Goal: Task Accomplishment & Management: Use online tool/utility

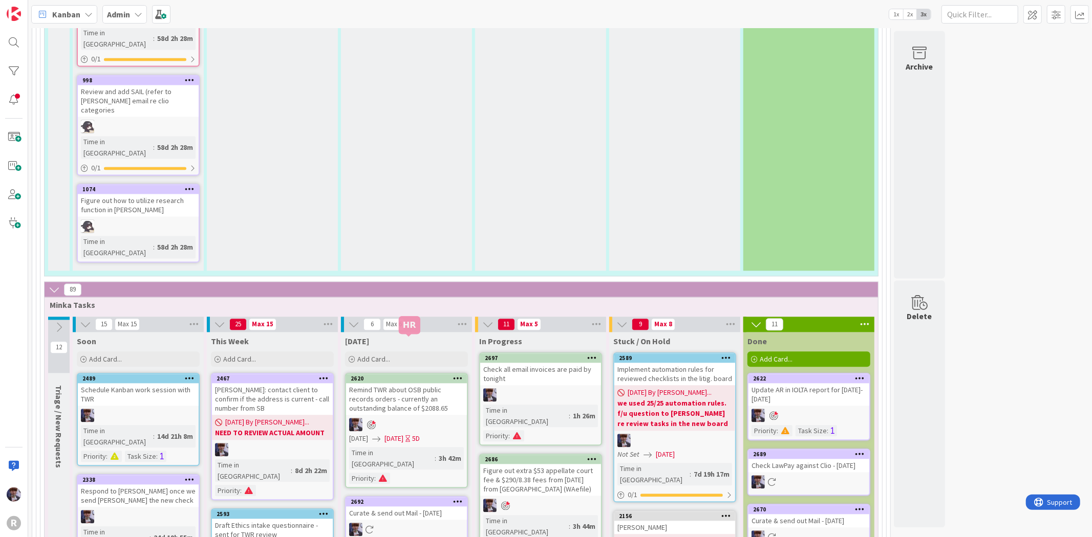
scroll to position [1763, 0]
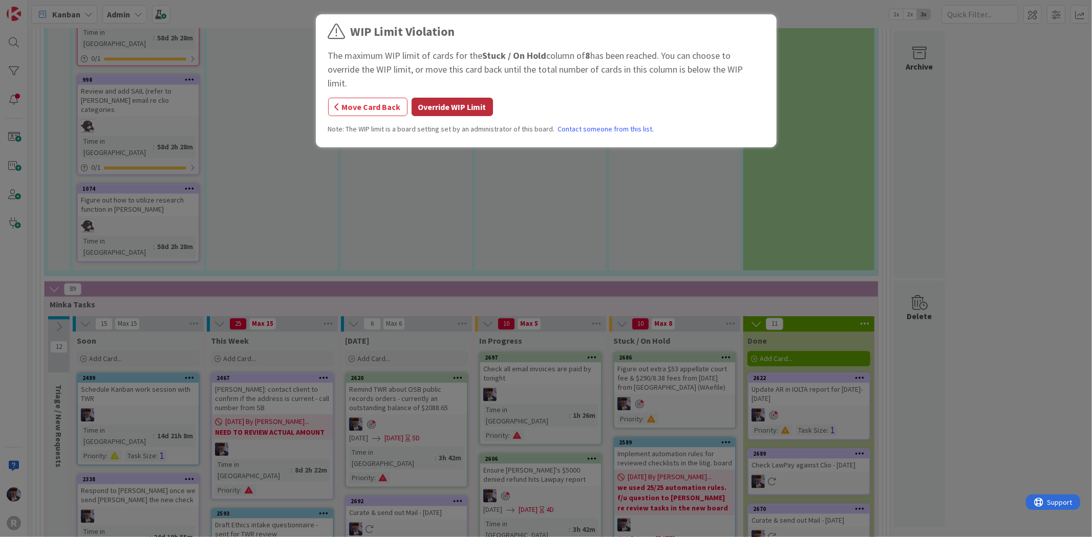
click at [456, 99] on button "Override WIP Limit" at bounding box center [452, 107] width 81 height 18
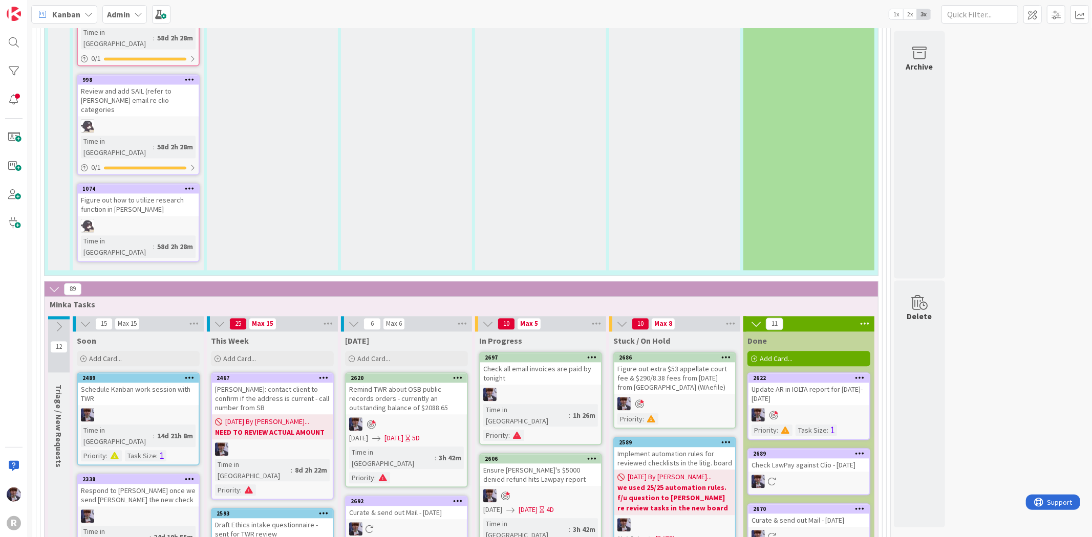
click at [694, 397] on div at bounding box center [674, 403] width 121 height 13
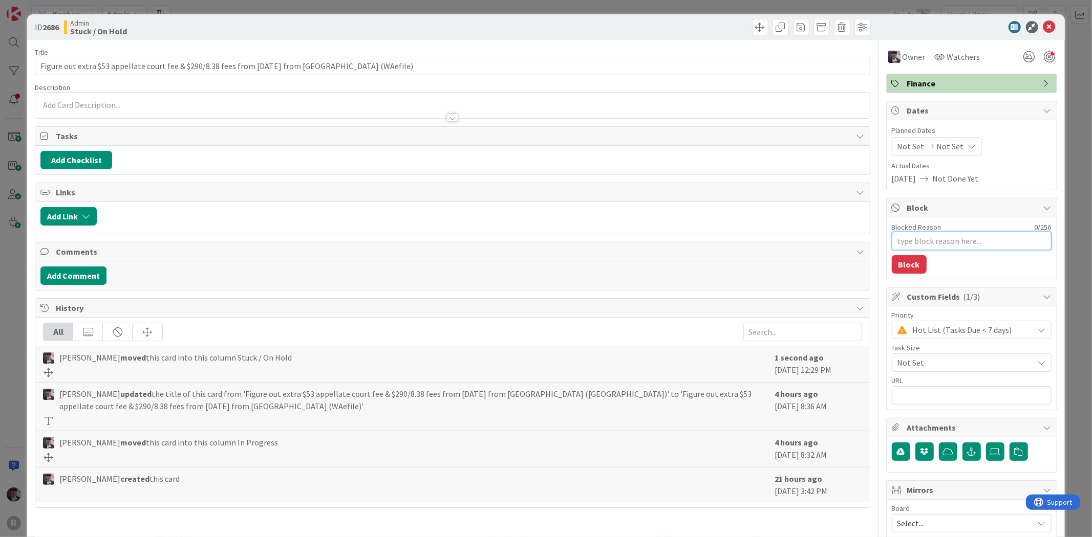
click at [924, 241] on textarea "Blocked Reason" at bounding box center [972, 241] width 160 height 18
type textarea "x"
type textarea "D"
type textarea "x"
type textarea "Deb"
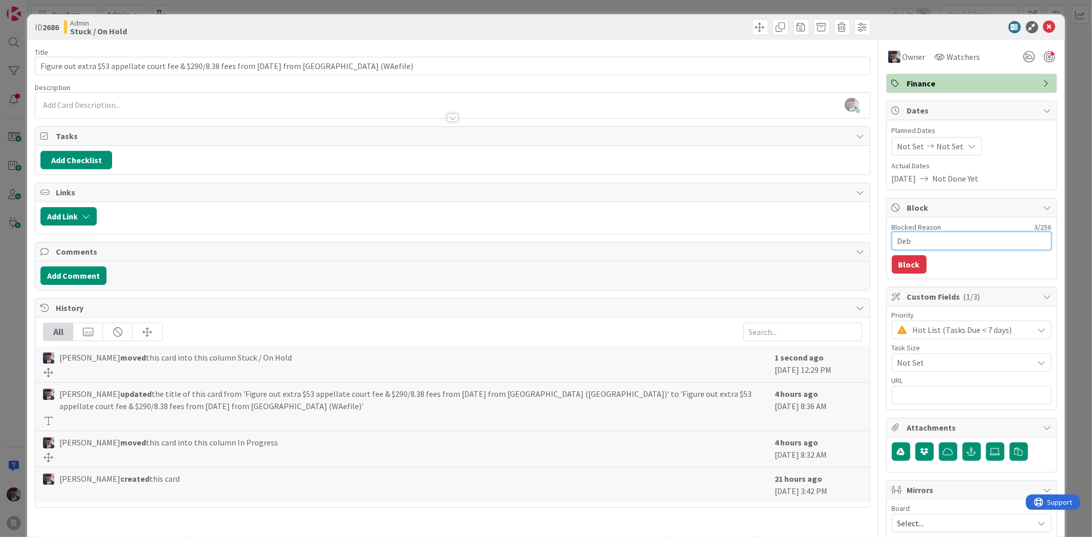
type textarea "x"
type textarea "De"
type textarea "x"
type textarea "Dev"
type textarea "x"
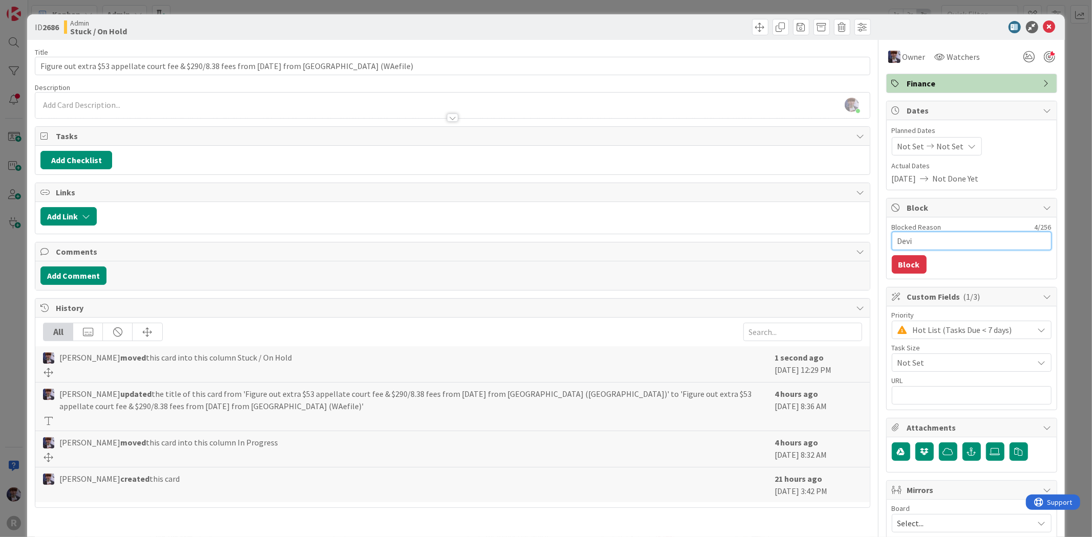
type textarea "Devie"
type textarea "x"
type textarea "Devien"
type textarea "x"
type textarea "Devien"
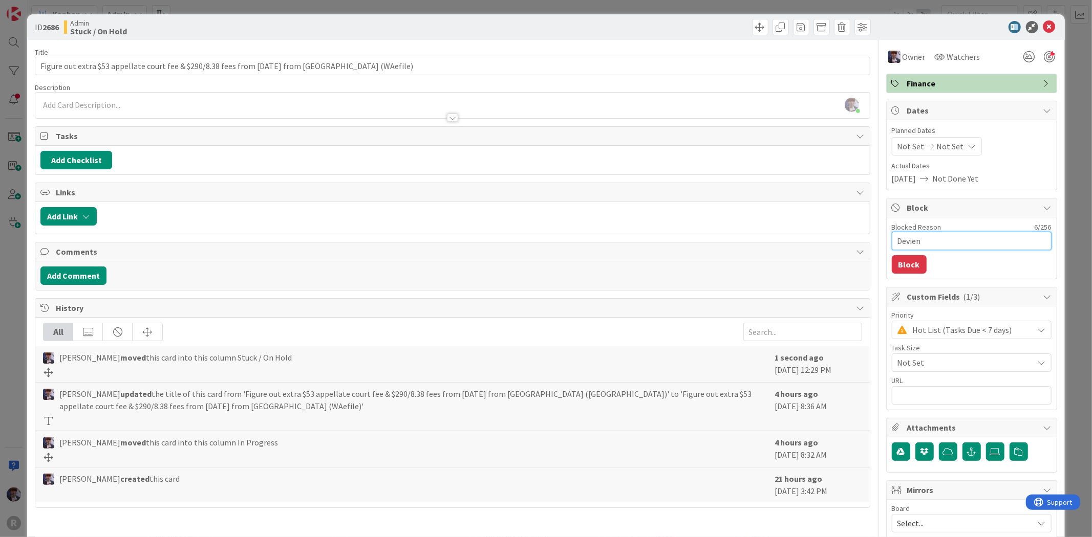
type textarea "x"
type textarea "Devien t"
type textarea "x"
type textarea "Devien to"
type textarea "x"
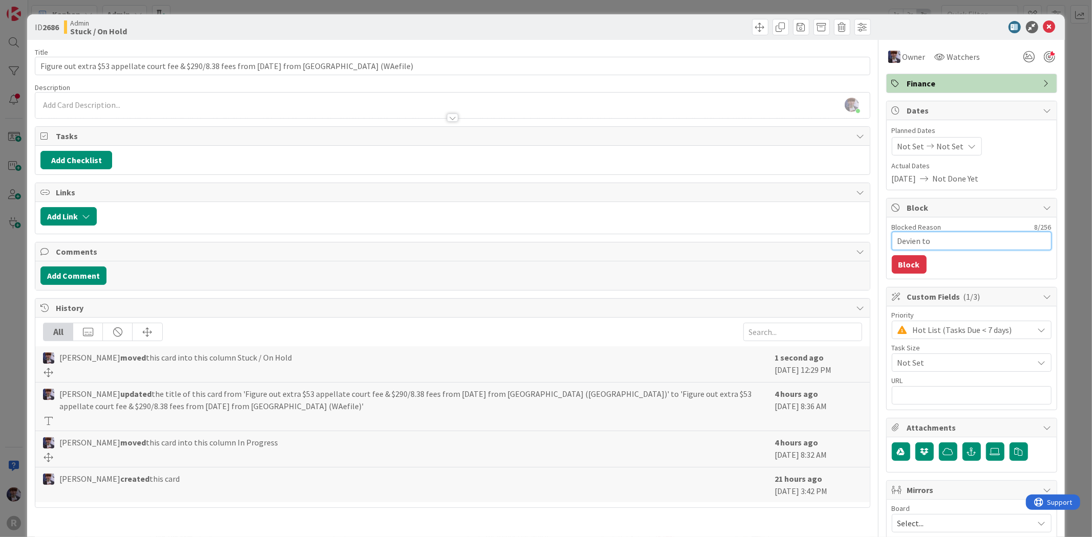
type textarea "Devien to"
type textarea "x"
type textarea "Devien to c"
type textarea "x"
type textarea "Devien to cal"
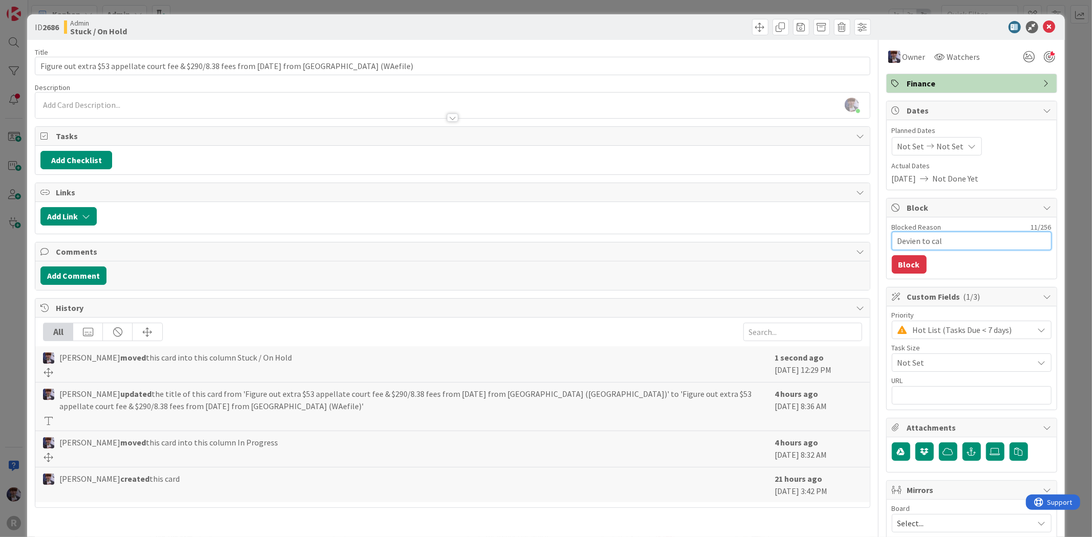
type textarea "x"
type textarea "Devien to call"
type textarea "x"
type textarea "Devien to call"
type textarea "x"
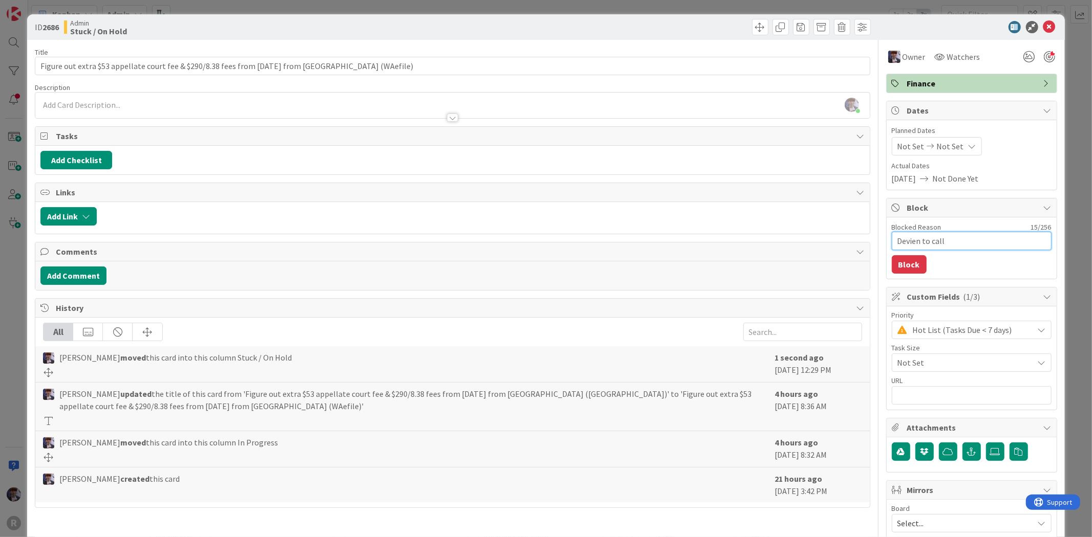
type textarea "Devien to call i"
type textarea "x"
type textarea "Devien to call if"
type textarea "x"
type textarea "Devien to call if"
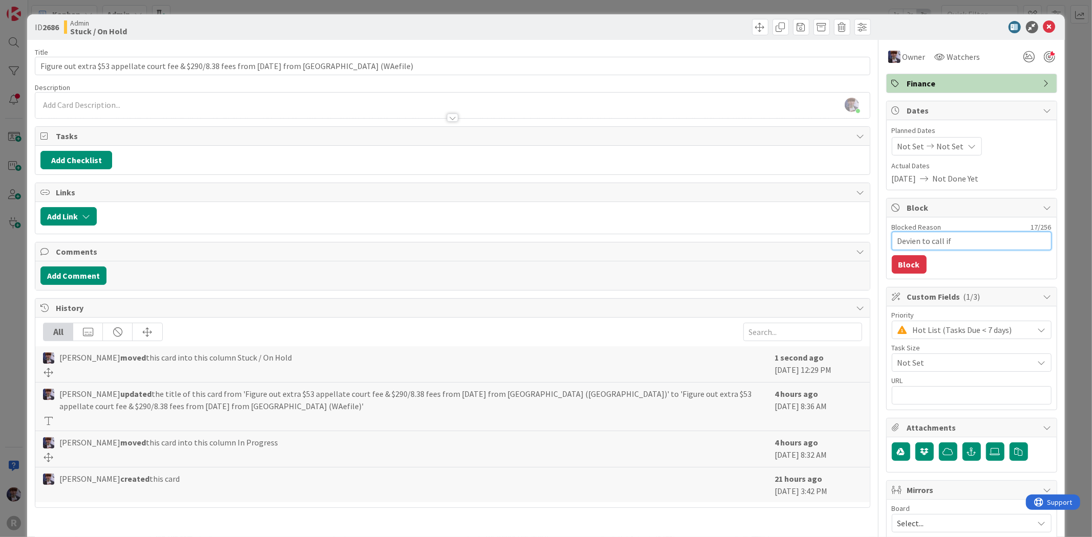
type textarea "x"
type textarea "Devien to call if t"
type textarea "x"
type textarea "Devien to call if th"
type textarea "x"
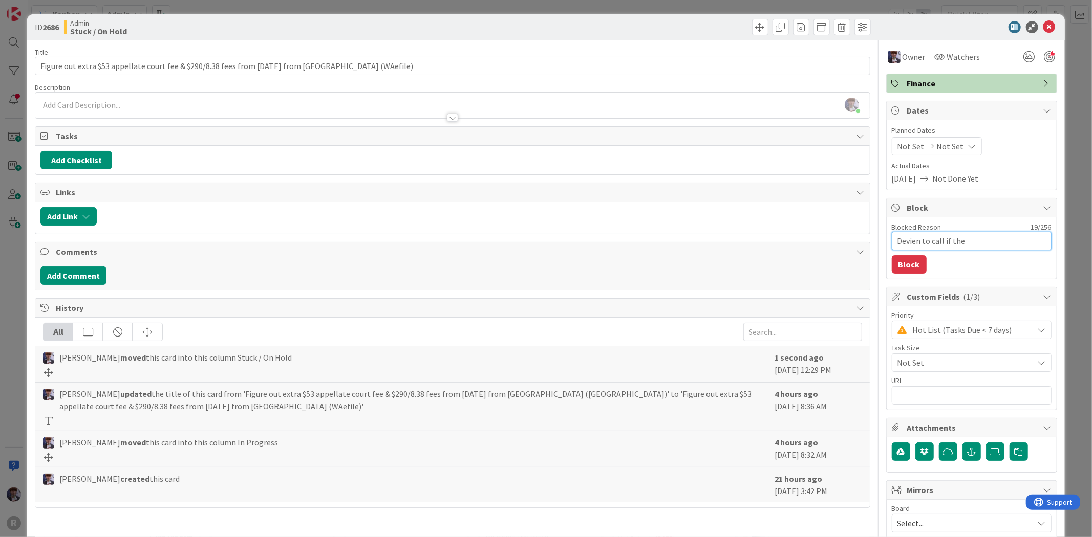
type textarea "Devien to call if the"
type textarea "x"
type textarea "Devien to call if the r"
type textarea "x"
type textarea "Devien to call if the re"
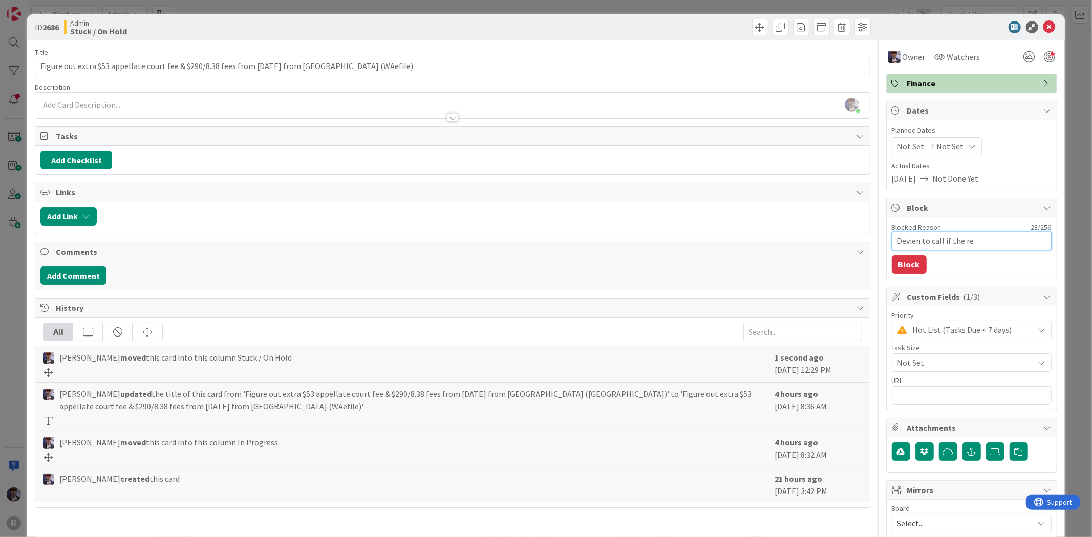
type textarea "x"
type textarea "Devien to call if the rej"
type textarea "x"
type textarea "Devien to call if the reje"
type textarea "x"
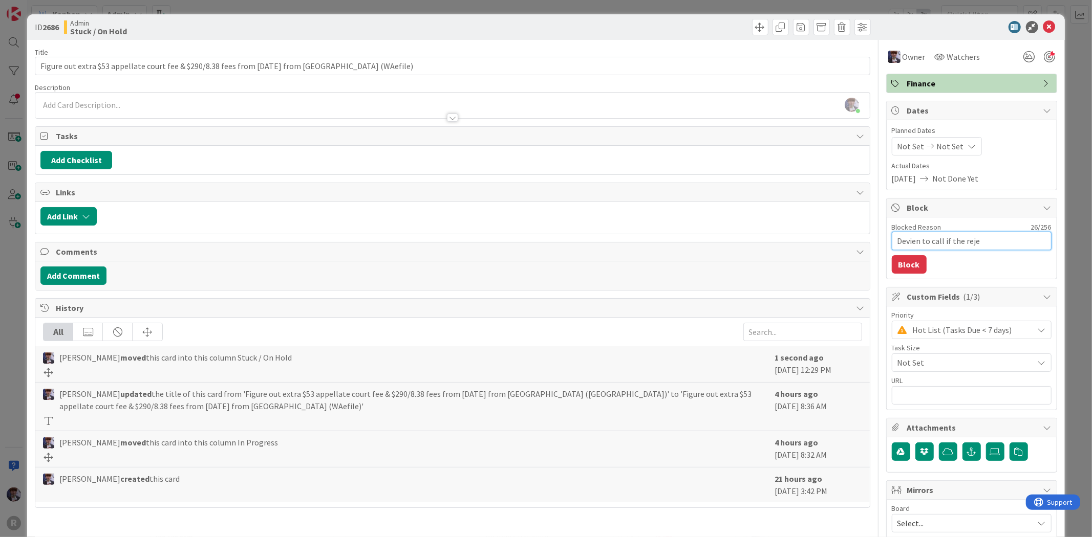
type textarea "Devien to call if the rejec"
type textarea "x"
type textarea "Devien to call if the reject"
type textarea "x"
type textarea "Devien to call if the rejecte"
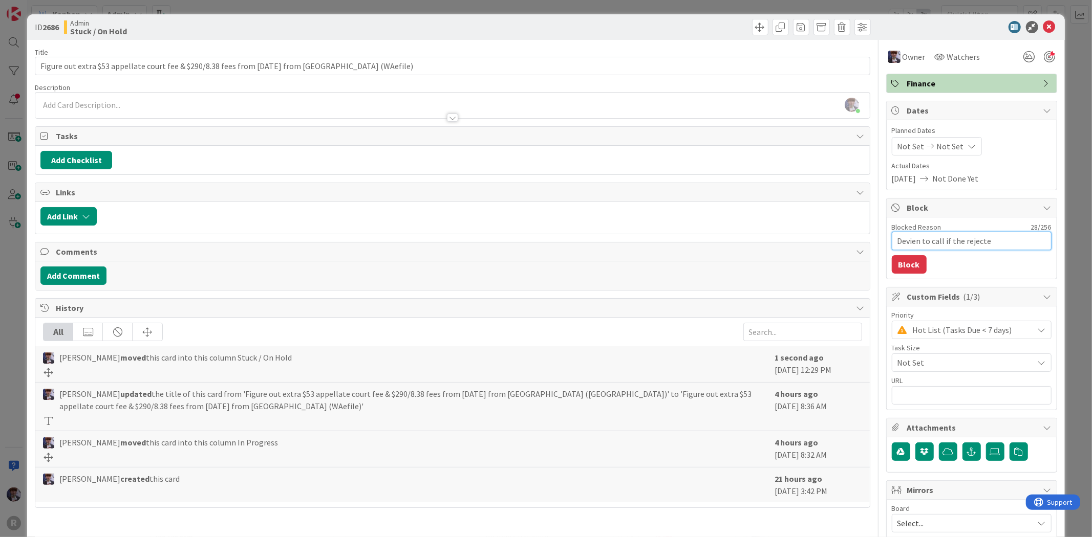
type textarea "x"
type textarea "Devien to call if the rejected"
type textarea "x"
type textarea "Devien to call if the rejected"
type textarea "x"
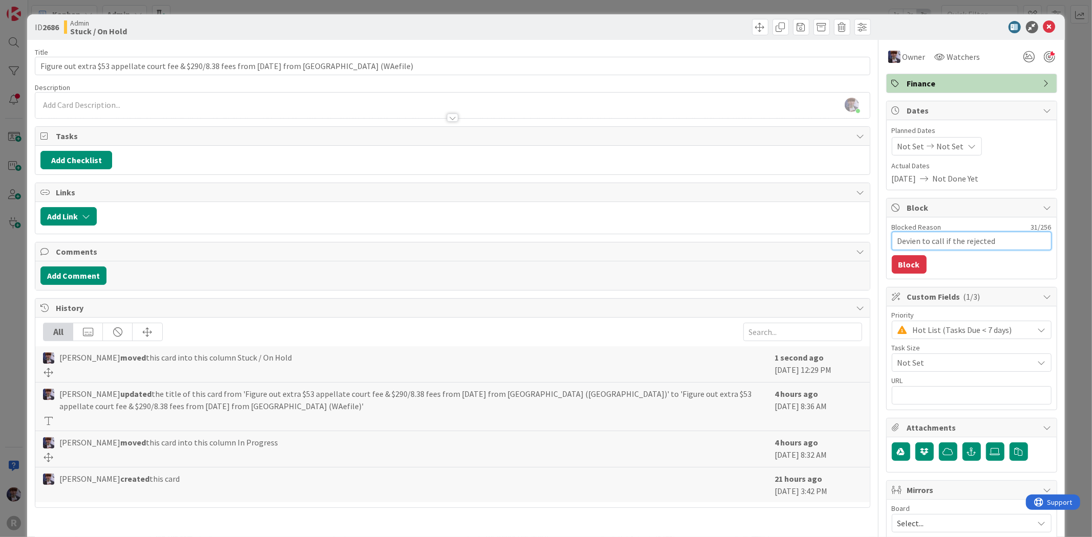
type textarea "Devien to call if the rejected f"
type textarea "x"
type textarea "Devien to call if the rejected fi"
type textarea "x"
type textarea "Devien to call if the rejected fil"
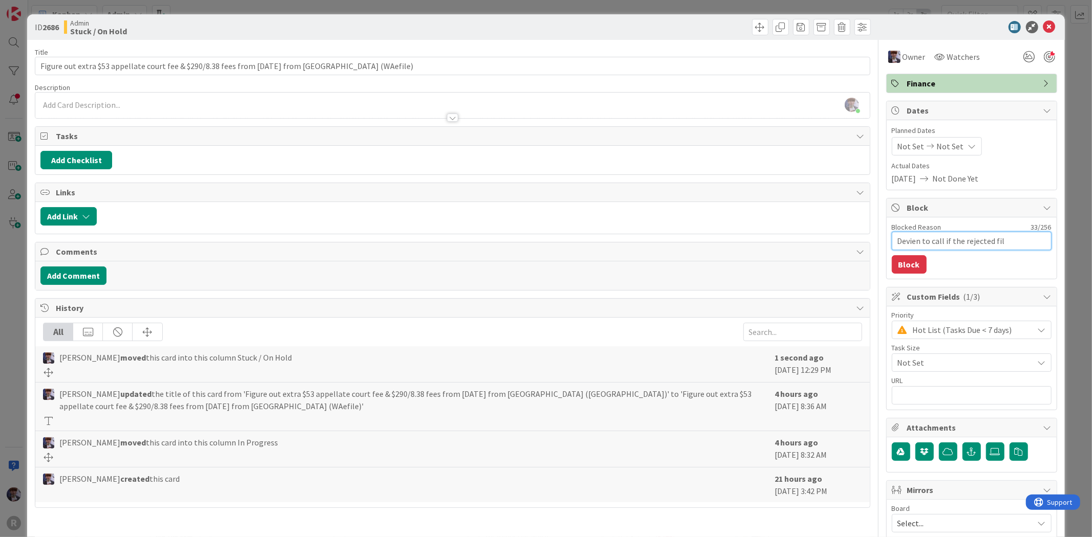
type textarea "x"
type textarea "Devien to call if the rejected fili"
type textarea "x"
type textarea "Devien to call if the rejected filin"
type textarea "x"
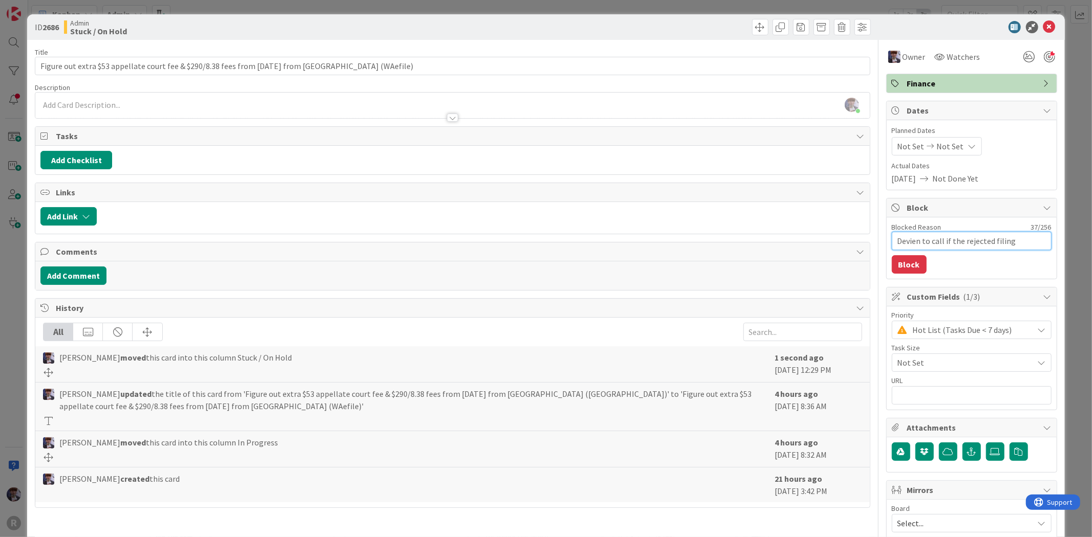
type textarea "Devien to call if the rejected filing"
type textarea "x"
type textarea "Devien to call if the rejected filing i"
type textarea "x"
type textarea "Devien to call if the rejected filing"
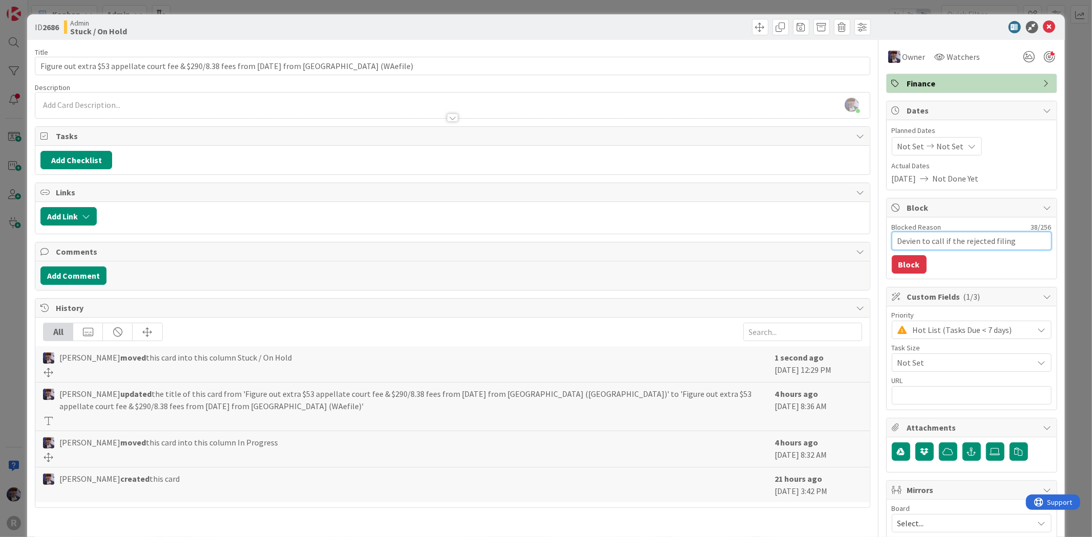
type textarea "x"
type textarea "Devien to call if the rejected filing"
type textarea "x"
type textarea "Devien to call if the rejected filin"
type textarea "x"
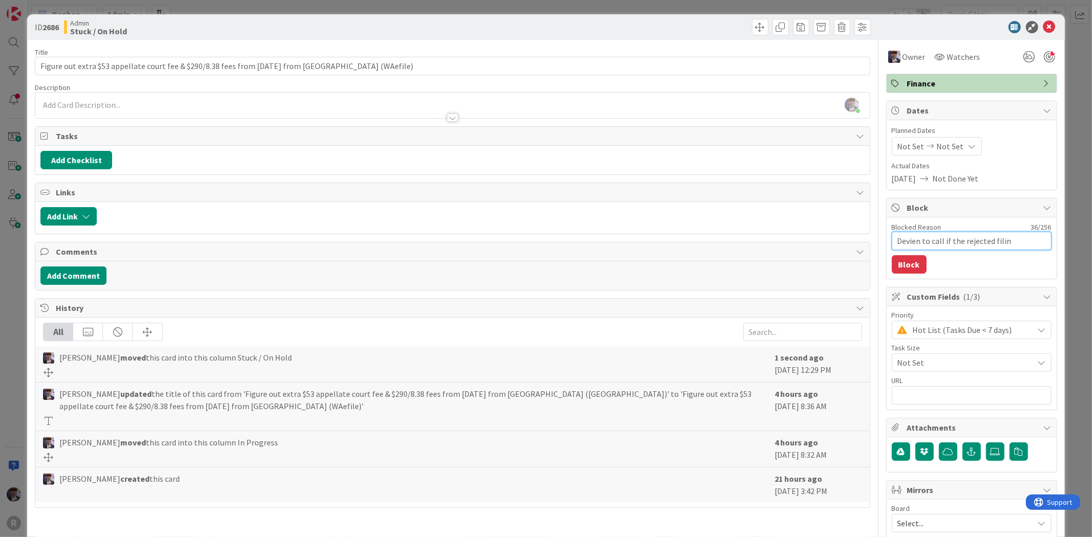
type textarea "Devien to call if the rejected filinn"
type textarea "x"
type textarea "Devien to call if the rejected filinng"
type textarea "x"
type textarea "Devien to call if the rejected filinng"
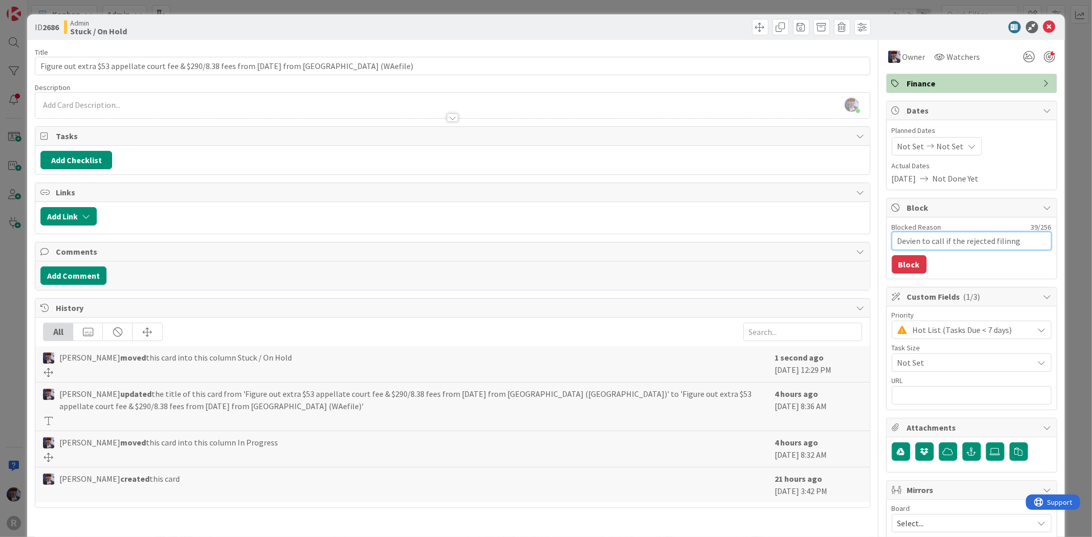
type textarea "x"
type textarea "Devien to call if the rejected filinng w"
type textarea "x"
type textarea "Devien to call if the rejected filinng wa"
type textarea "x"
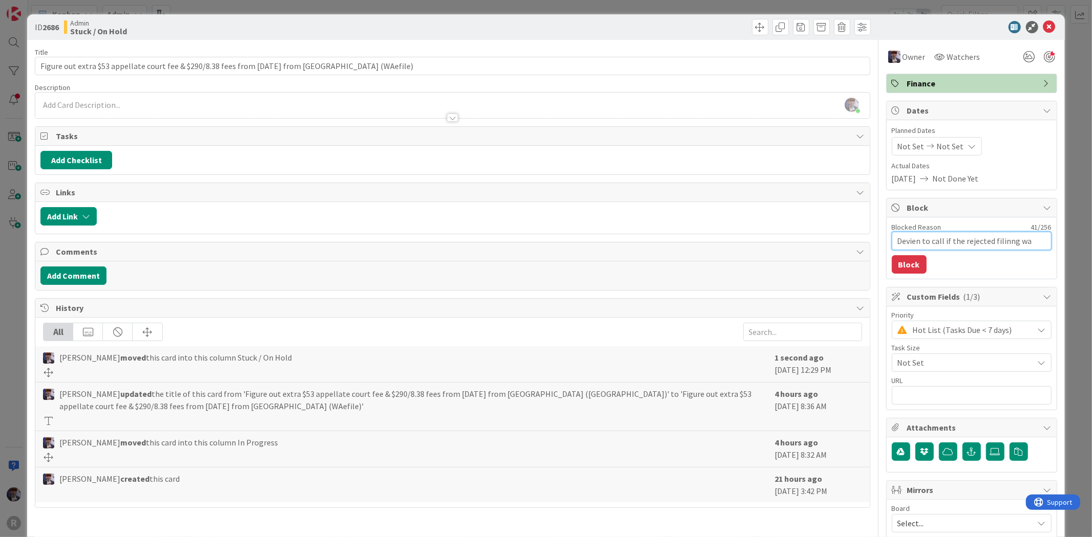
type textarea "Devien to call if the rejected filinng was"
type textarea "x"
type textarea "Devien to call if the rejected filinng was"
type textarea "x"
type textarea "Devien to call if the rejected filinng was c"
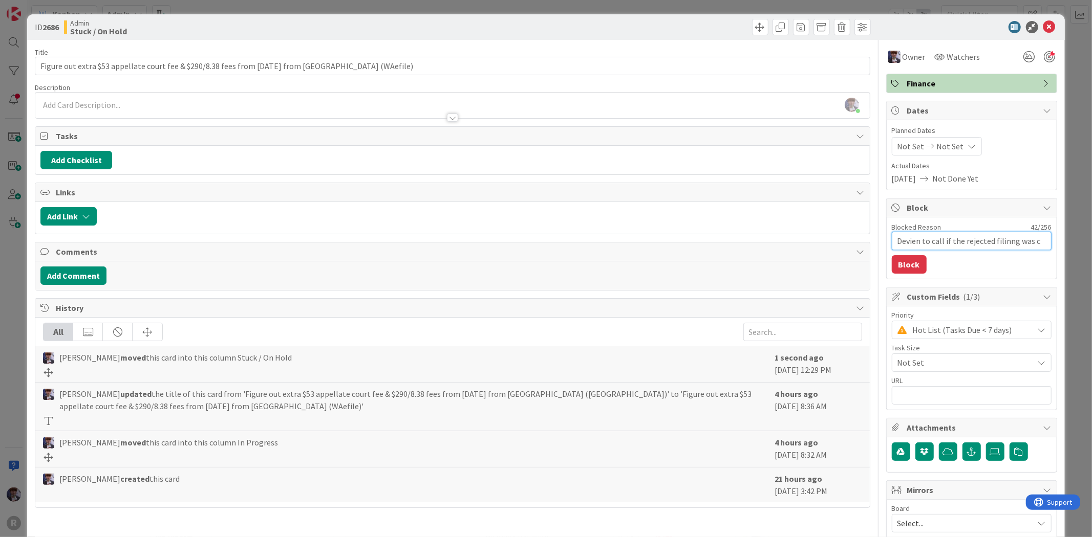
type textarea "x"
type textarea "Devien to call if the rejected filinng was ch"
type textarea "x"
type textarea "Devien to call if the rejected filinng was cha"
type textarea "x"
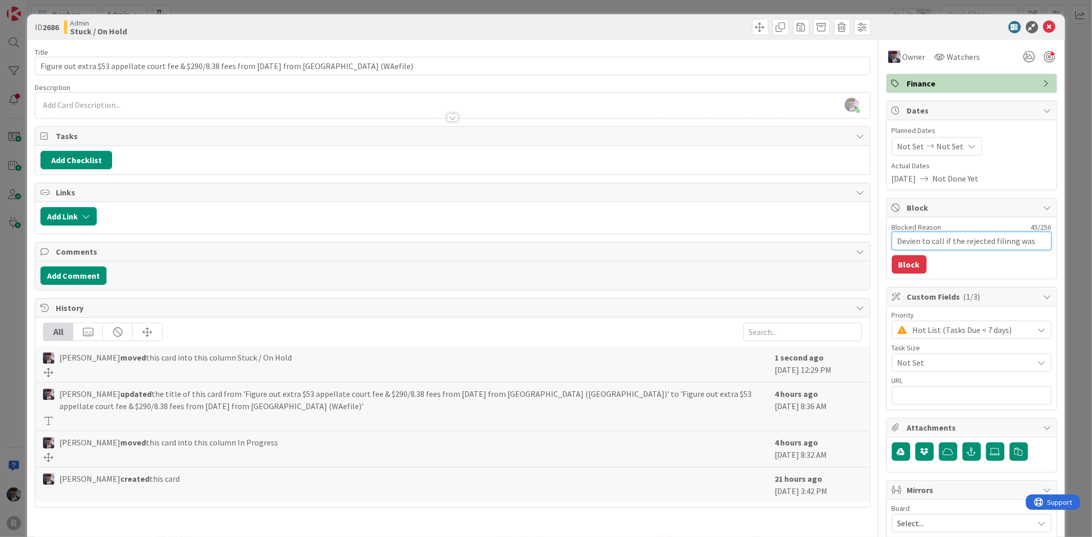
type textarea "Devien to call if the rejected filinng was char"
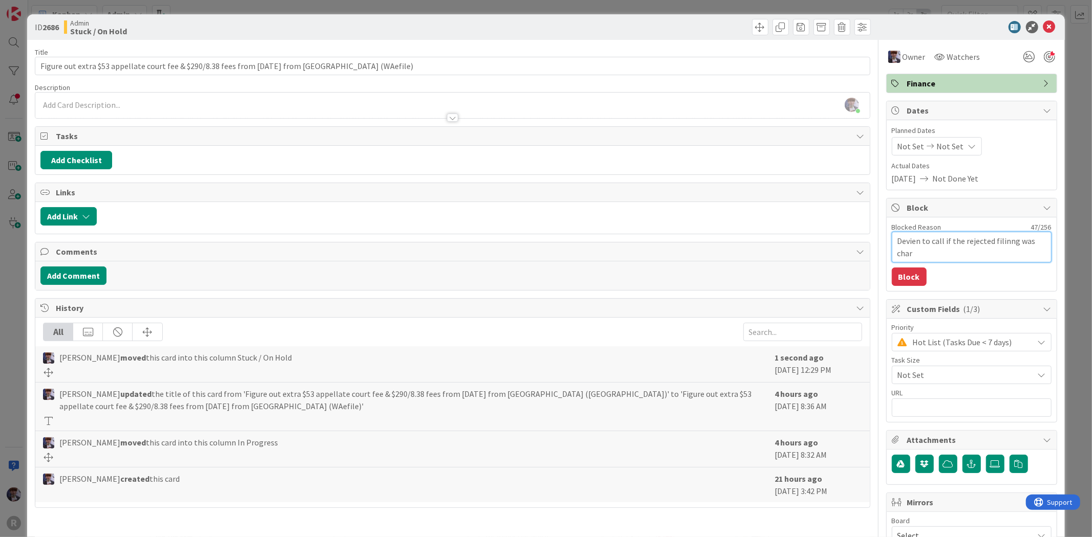
type textarea "x"
type textarea "Devien to call if the rejected filinng was charge"
type textarea "x"
type textarea "Devien to call if the rejected filinng was chargeh"
type textarea "x"
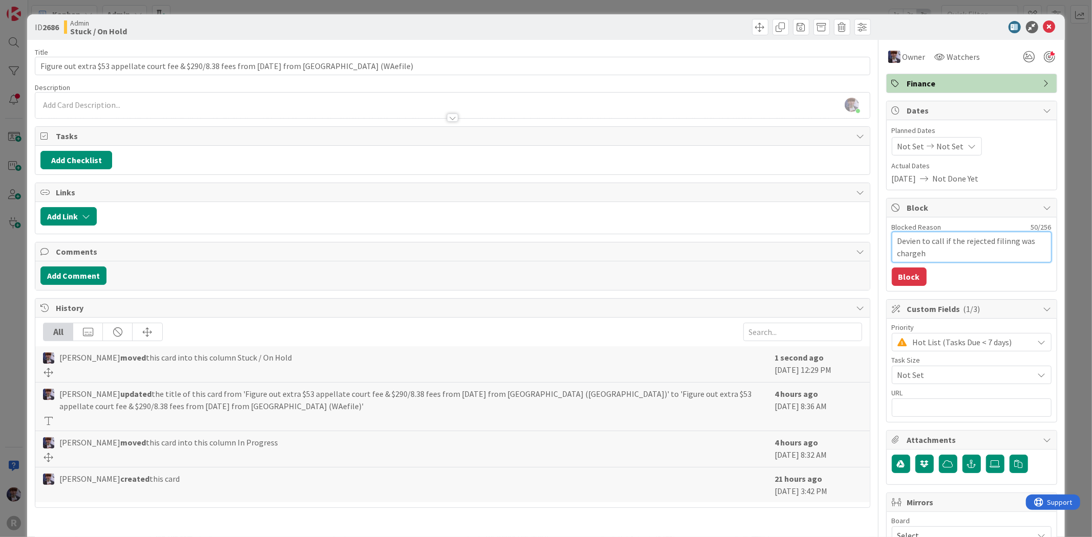
type textarea "Devien to call if the rejected filinng was chargehd"
type textarea "x"
type textarea "Devien to call if the rejected filinng was chargehd"
type textarea "x"
type textarea "Devien to call if the rejected filinng was chargehd i"
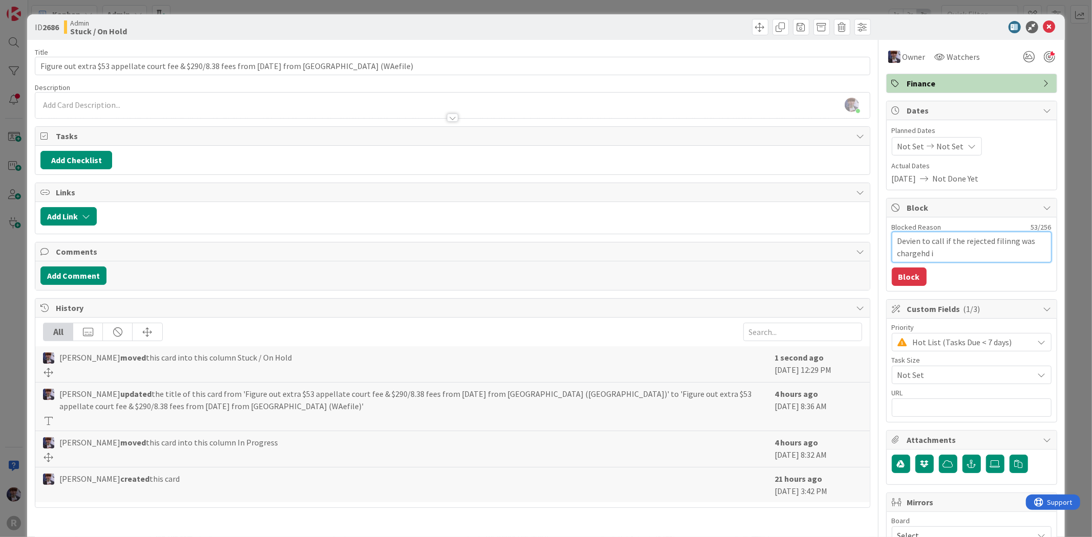
type textarea "x"
type textarea "Devien to call if the rejected filinng was chargehd in"
type textarea "x"
type textarea "Devien to call if the rejected filinng was chargehd in"
type textarea "x"
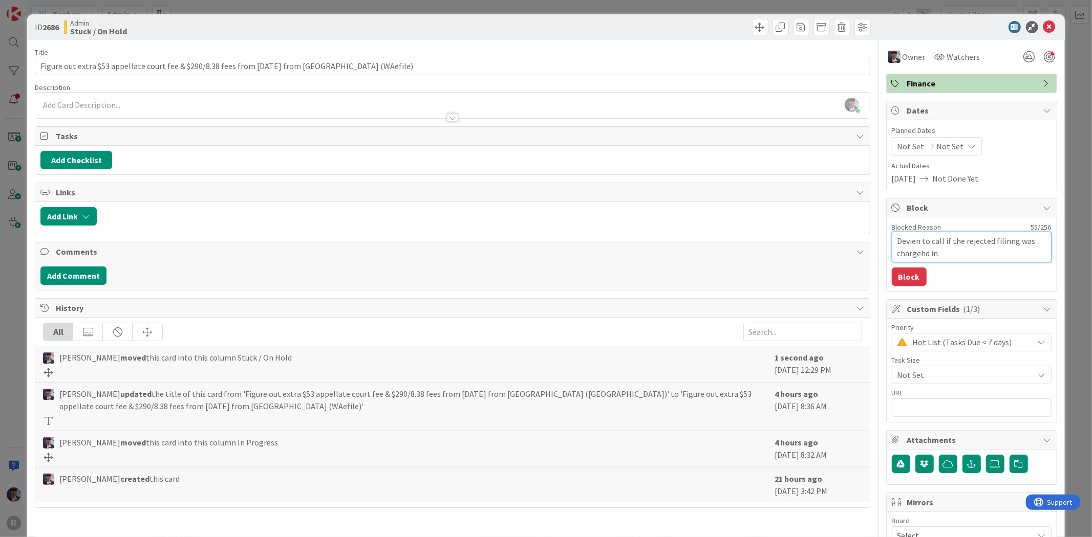
type textarea "Devien to call if the rejected filinng was chargehd in A"
type textarea "x"
type textarea "Devien to call if the rejected filinng was chargehd in As"
type textarea "x"
type textarea "Devien to call if the rejected filinng was chargehd in [GEOGRAPHIC_DATA]"
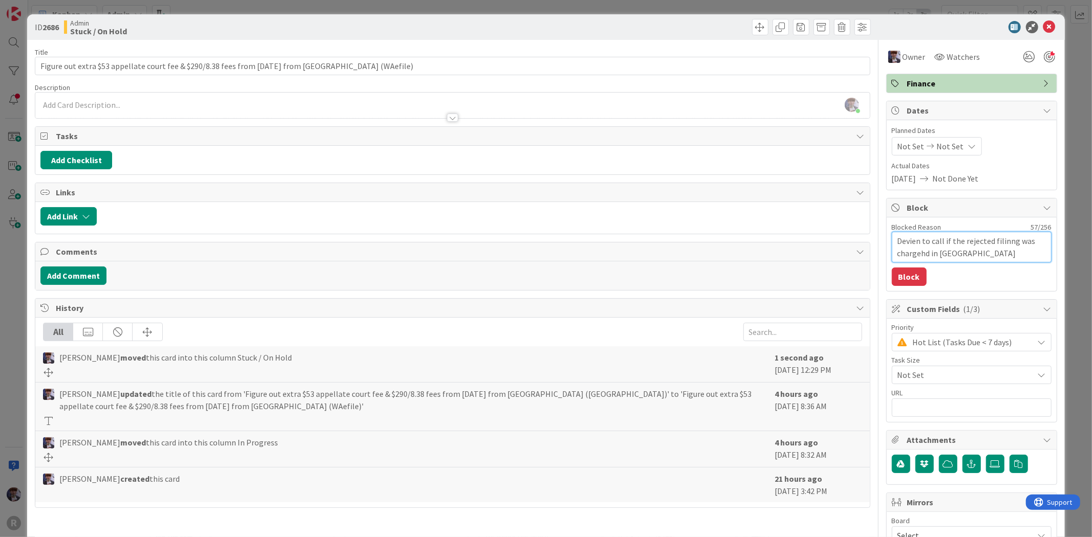
type textarea "x"
type textarea "Devien to call if the rejected filinng was chargehd in [GEOGRAPHIC_DATA]"
type textarea "x"
type textarea "Devien to call if the rejected filinng was chargehd in [GEOGRAPHIC_DATA]"
type textarea "x"
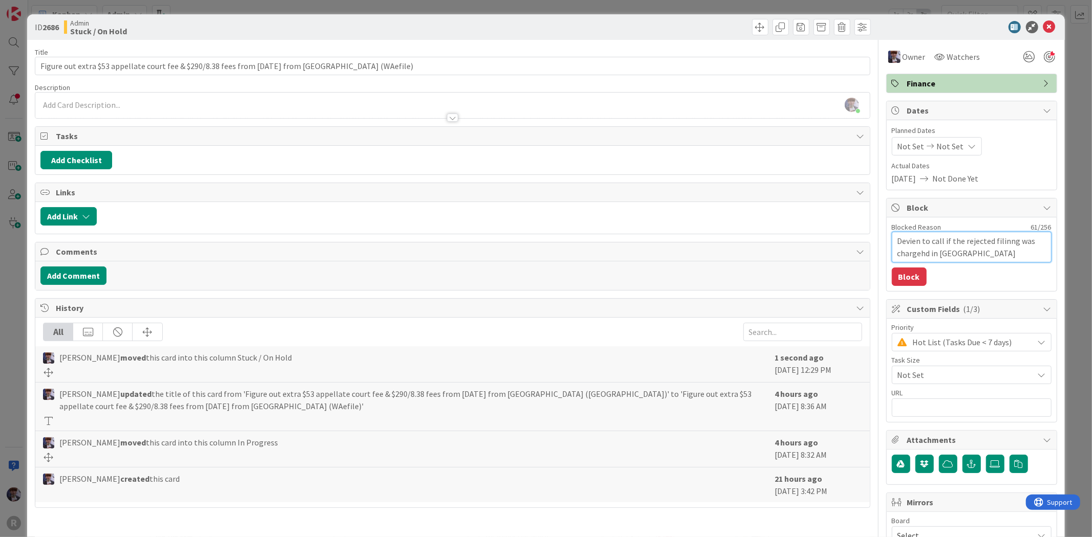
type textarea "Devien to call if the rejected filinng was chargehd in [GEOGRAPHIC_DATA]"
type textarea "x"
type textarea "Devien to call if the rejected filinng was chargehd in [GEOGRAPHIC_DATA]"
click at [901, 256] on textarea "Devien to call if the rejected filinng was chargehd in [GEOGRAPHIC_DATA]" at bounding box center [972, 247] width 160 height 31
type textarea "x"
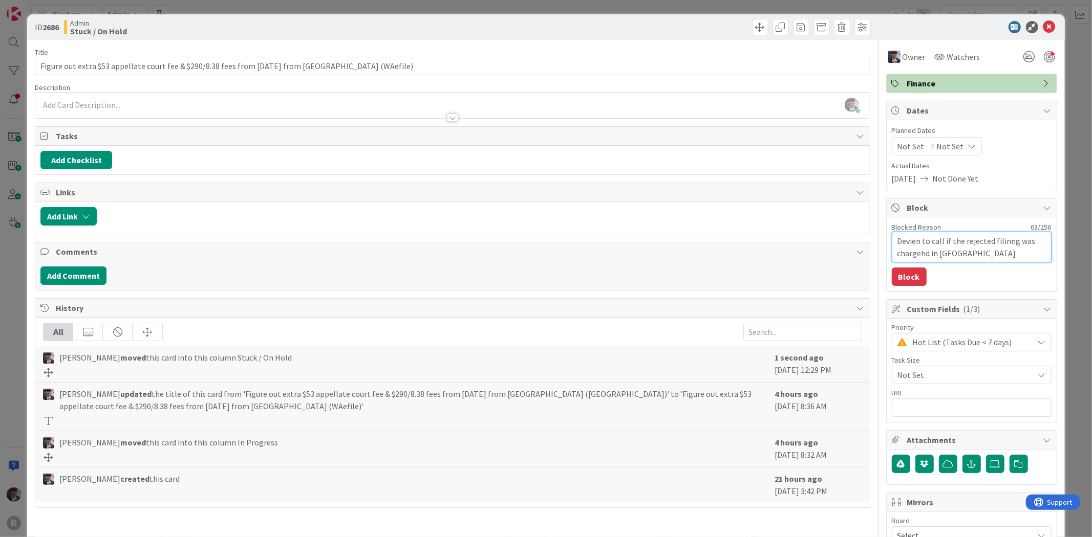
type textarea "Devien to call if the rejected filinng was charged in [GEOGRAPHIC_DATA]"
click at [899, 239] on textarea "Devien to call if the rejected filinng was charged in [GEOGRAPHIC_DATA]" at bounding box center [972, 247] width 160 height 31
type textarea "x"
type textarea "[PERSON_NAME] to call if the rejected filinng was charged in [GEOGRAPHIC_DATA]"
click at [1001, 237] on textarea "[PERSON_NAME] to call if the rejected filinng was charged in [GEOGRAPHIC_DATA]" at bounding box center [972, 247] width 160 height 31
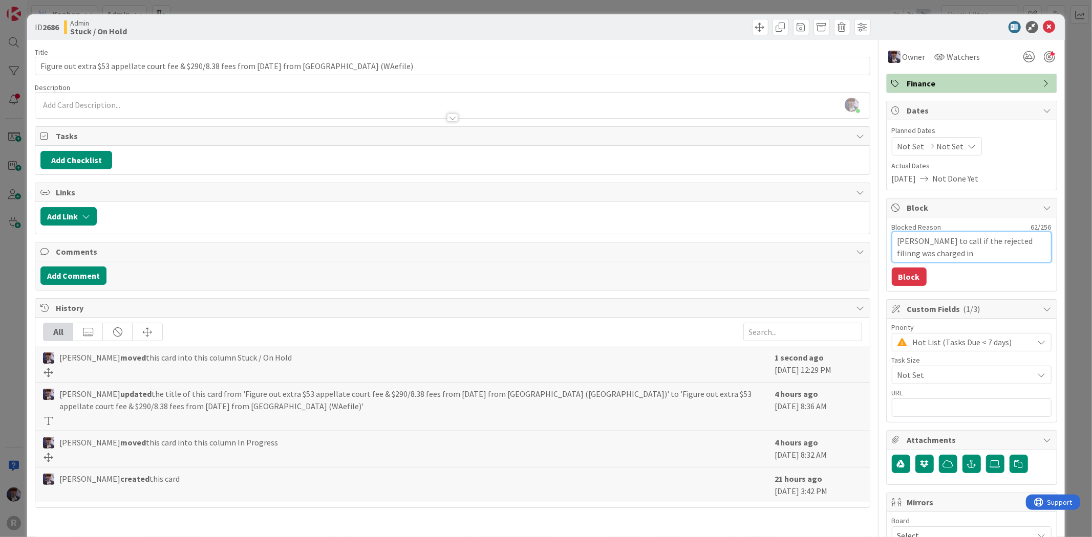
type textarea "x"
type textarea "[PERSON_NAME] to call if the rejected filing was charged in [GEOGRAPHIC_DATA]"
click at [903, 284] on button "Block" at bounding box center [909, 277] width 35 height 18
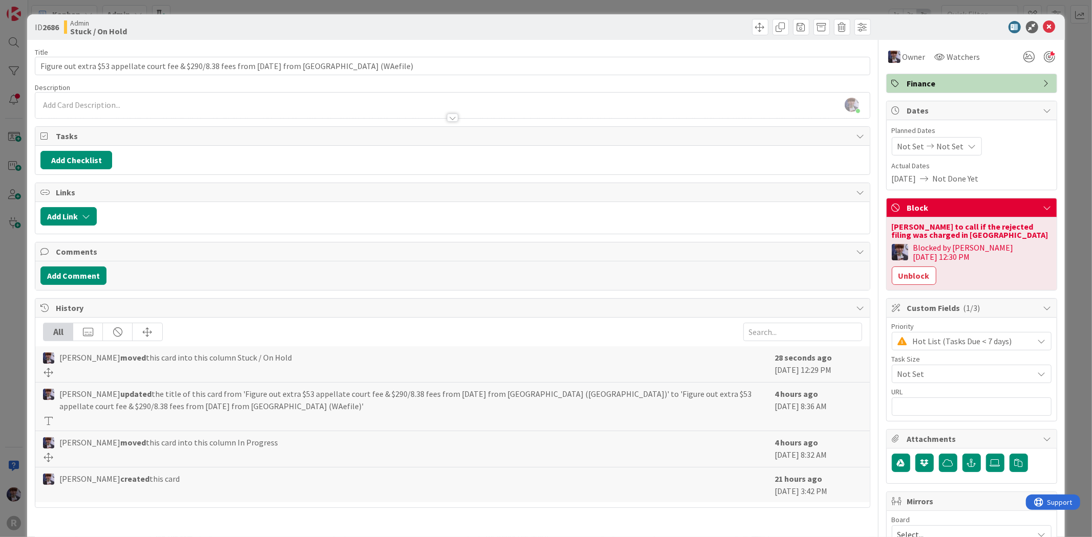
click at [1070, 159] on div "ID 2686 Admin Stuck / On Hold Title 94 / 128 Figure out extra $53 appellate cou…" at bounding box center [546, 268] width 1092 height 537
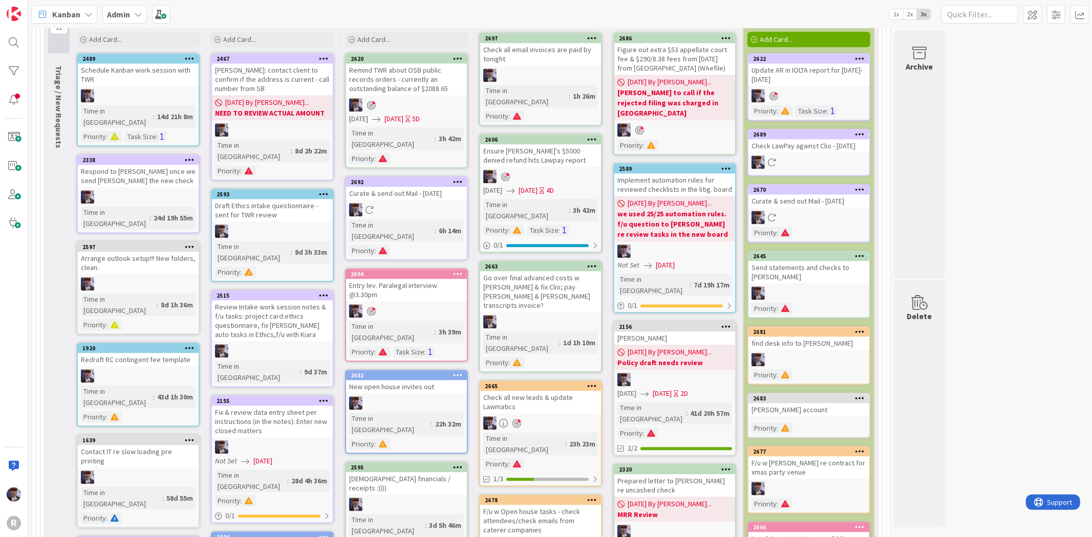
scroll to position [2104, 0]
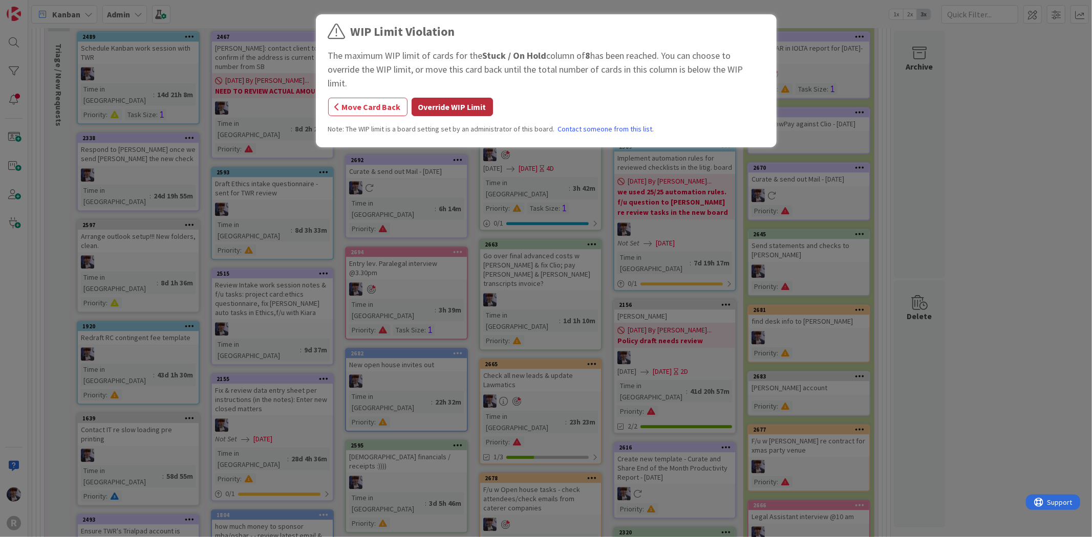
click at [477, 98] on button "Override WIP Limit" at bounding box center [452, 107] width 81 height 18
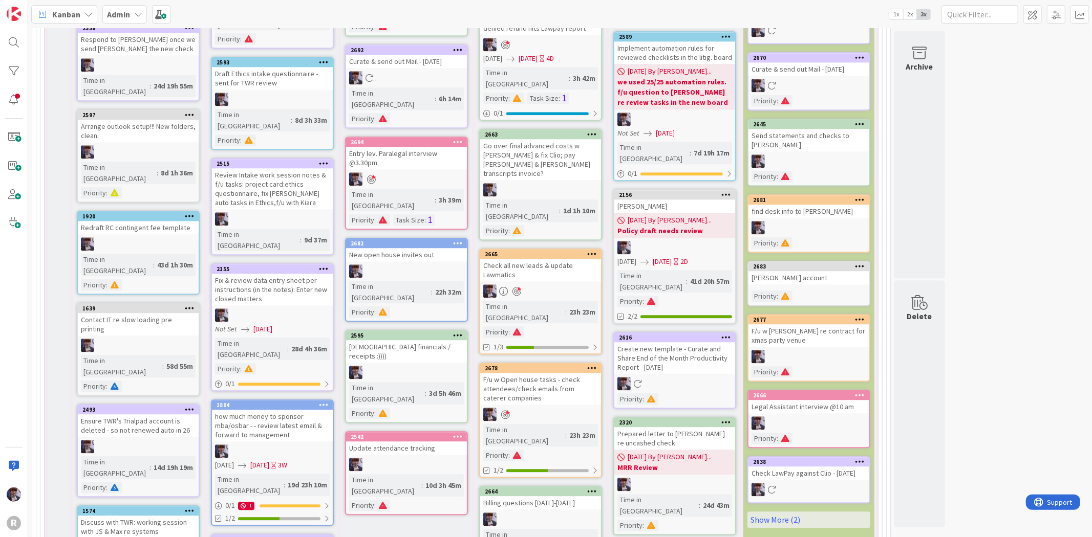
scroll to position [2218, 0]
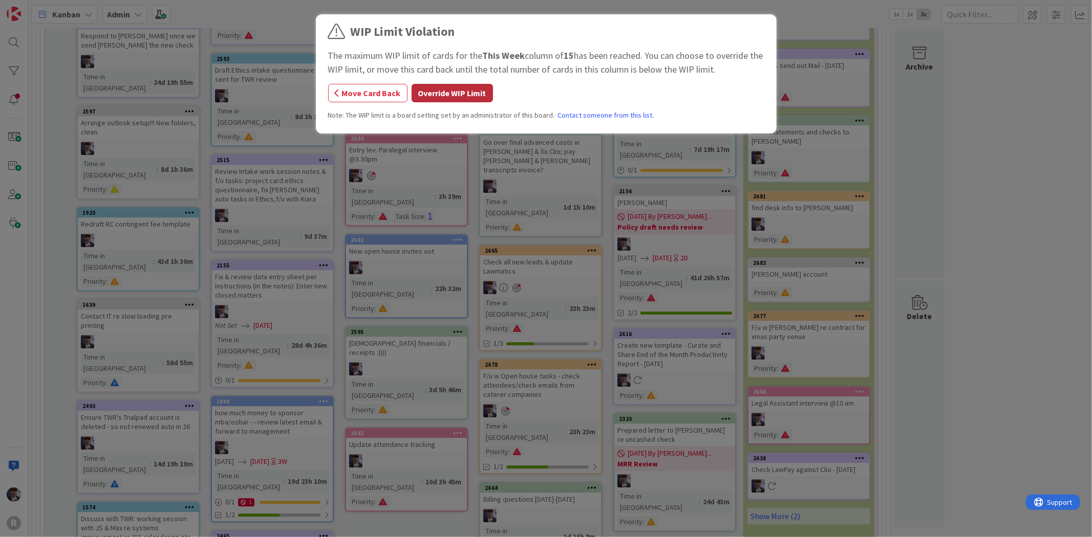
click at [434, 98] on button "Override WIP Limit" at bounding box center [452, 93] width 81 height 18
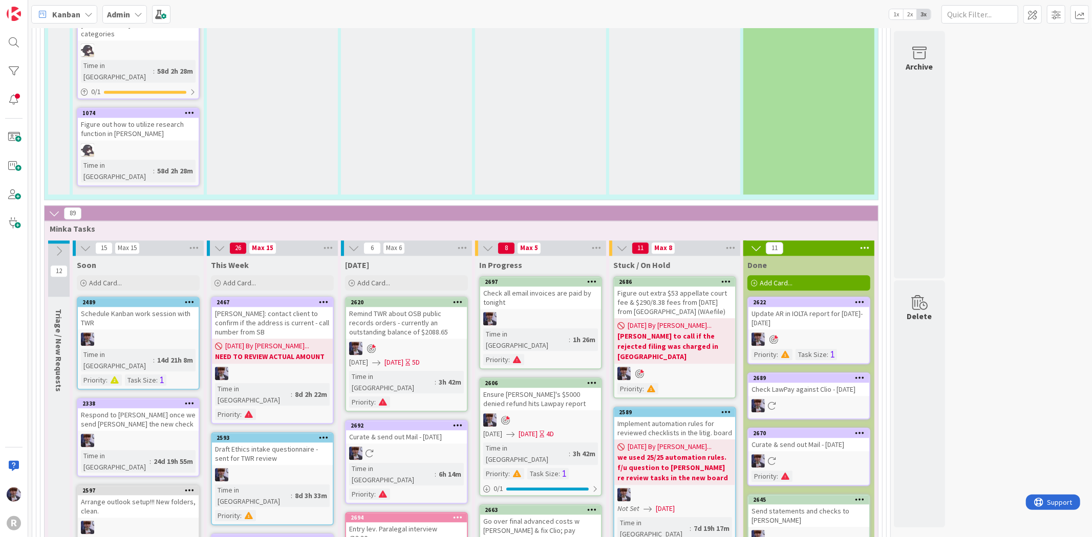
scroll to position [1821, 0]
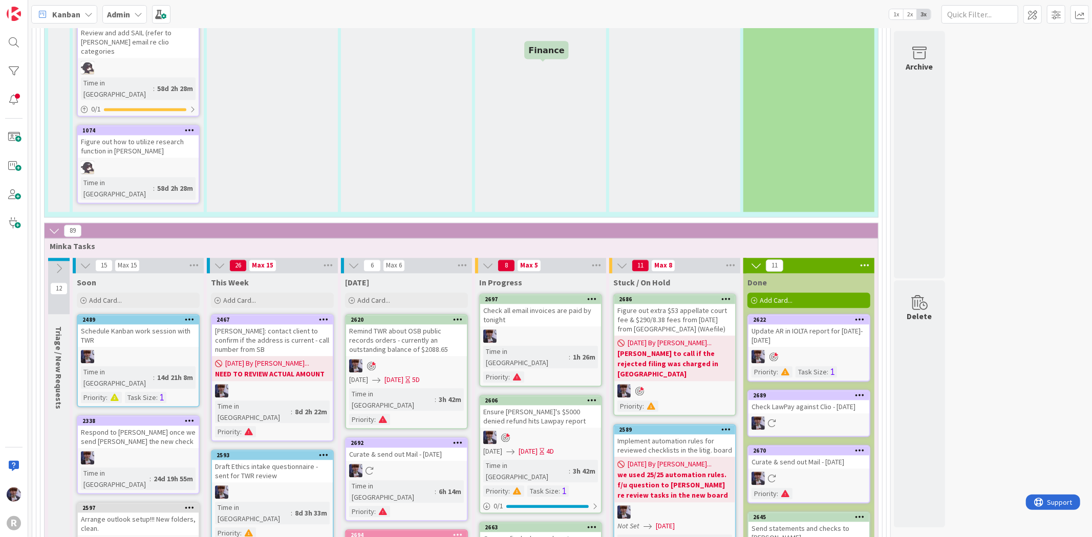
click at [550, 304] on div "Check all email invoices are paid by tonight" at bounding box center [540, 315] width 121 height 23
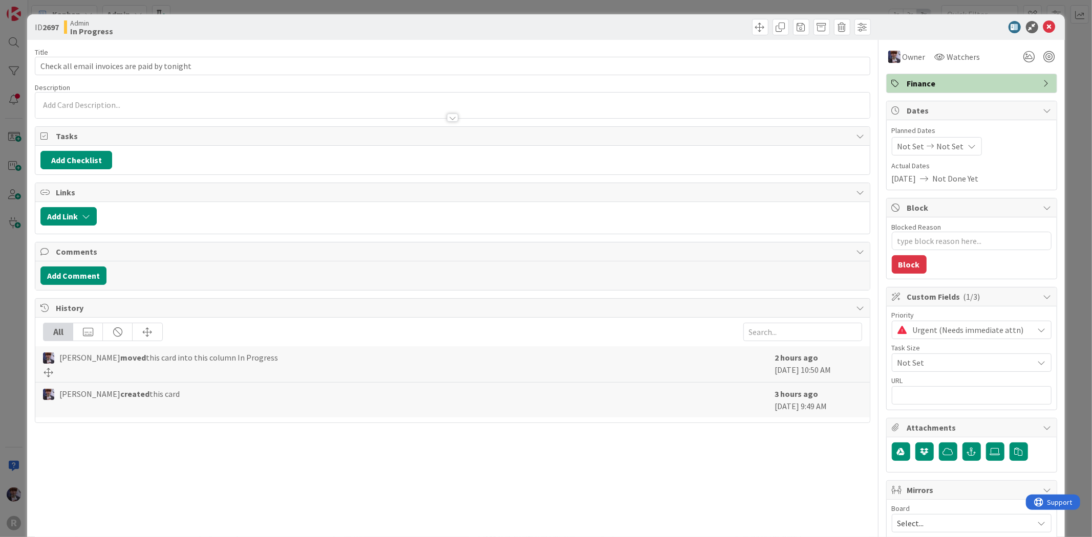
type textarea "x"
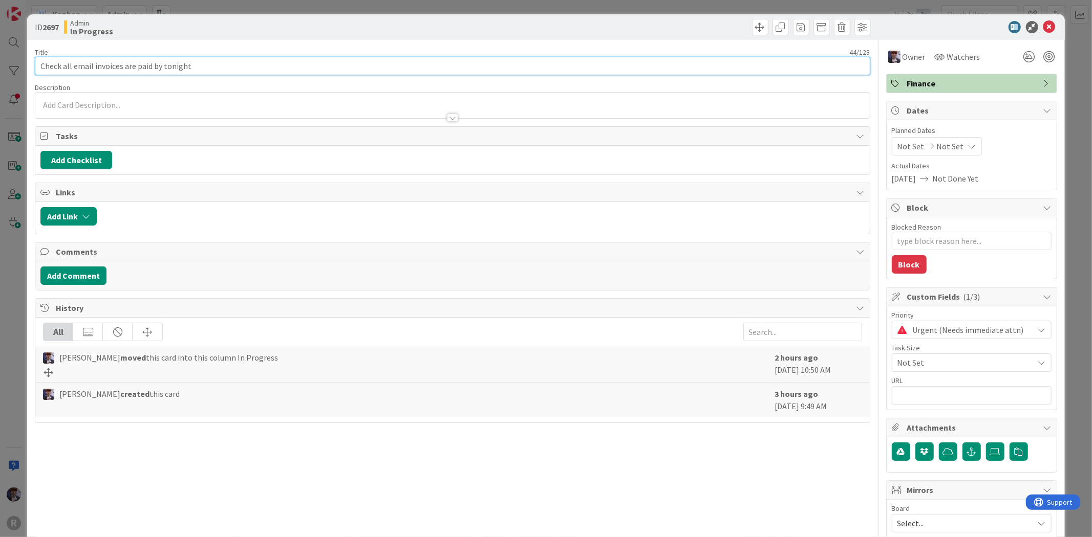
click at [196, 64] on input "Check all email invoices are paid by tonight" at bounding box center [452, 66] width 835 height 18
type input "Check all email invoices are paid by tonight"
type textarea "x"
type input "Check all email invoices are paid by tonight &"
type textarea "x"
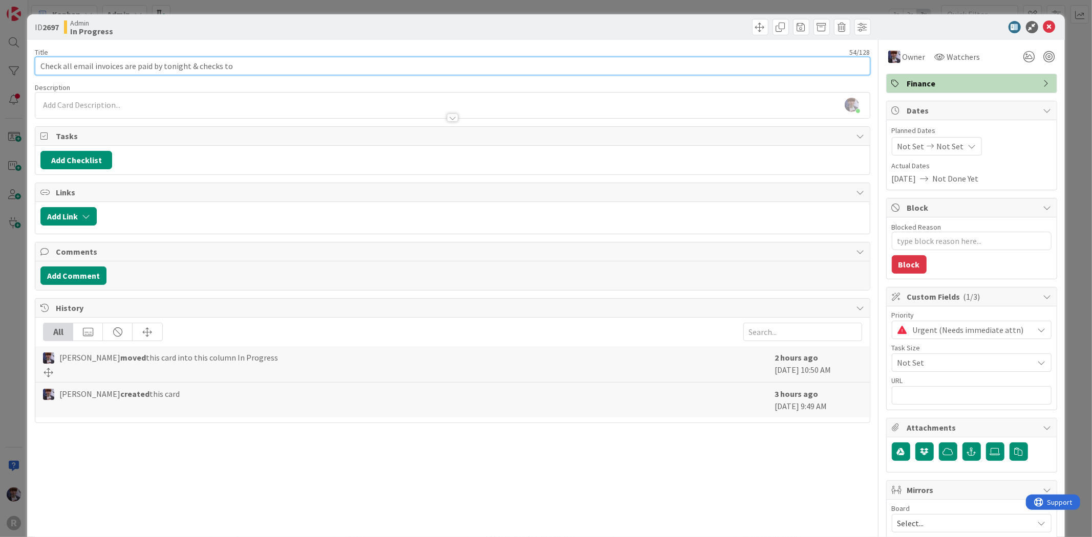
type input "Check all email invoices are paid by tonight & checks to"
type textarea "x"
type input "Check all email invoices are paid by tonight & checks to Yakima Co"
type textarea "x"
type input "Check all email invoices are paid by tonight & checks to Yakima Co. co"
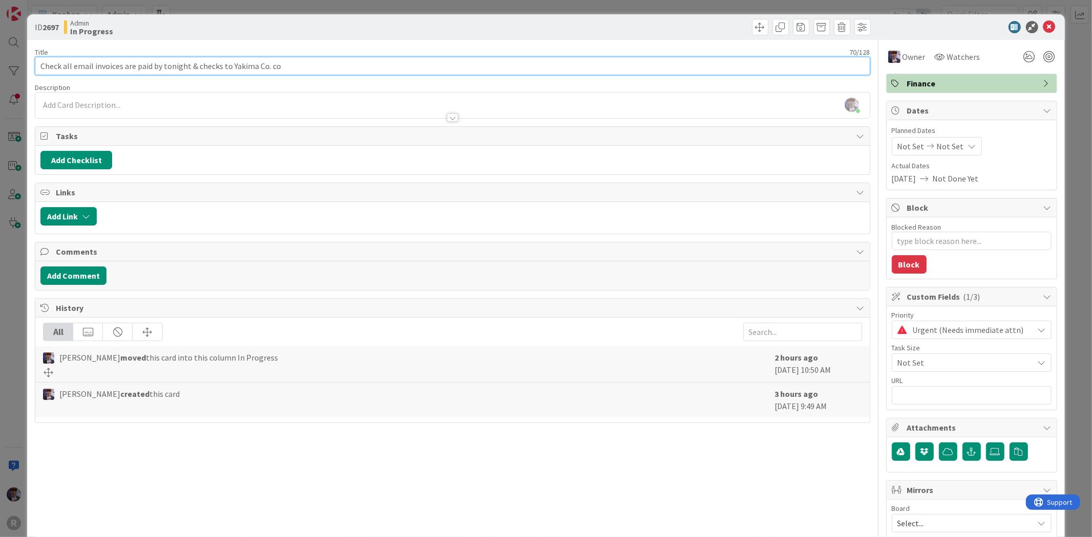
type textarea "x"
type input "Check all email invoices are paid by tonight & checks to Yakima Co. ct"
type textarea "x"
type input "Check all email invoices are paid by tonight & checks to Yakima Co. ct."
type textarea "x"
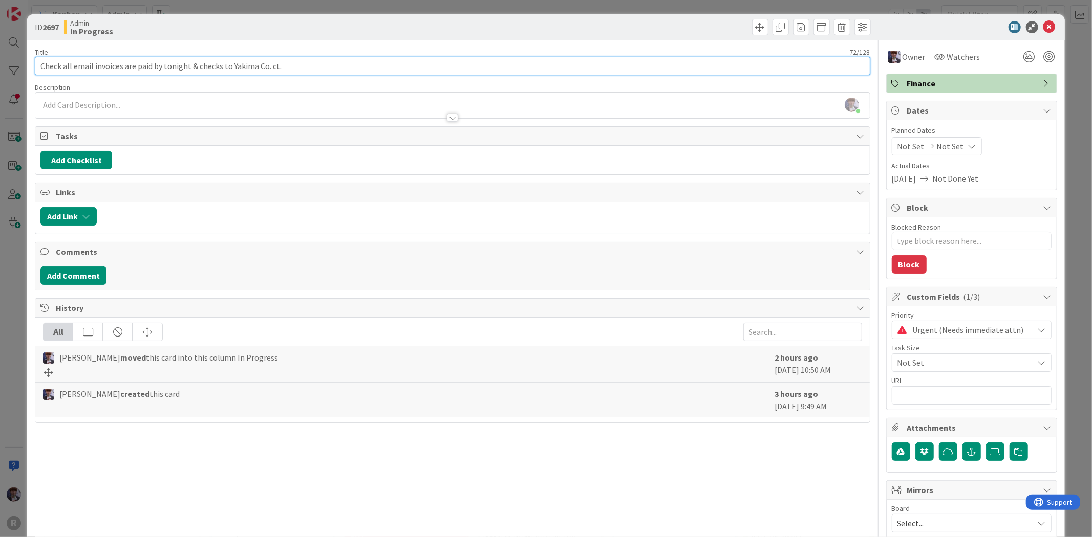
type input "Check all email invoices are paid by tonight & checks to Yakima Co. ct."
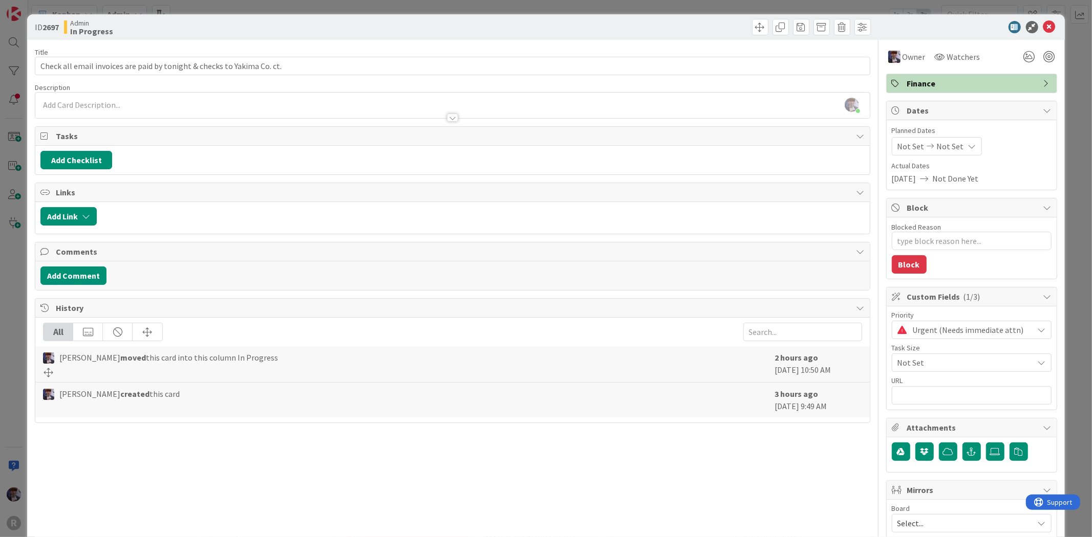
click at [23, 265] on div "ID 2697 Admin In Progress Title 72 / 128 Check all email invoices are paid by t…" at bounding box center [546, 268] width 1092 height 537
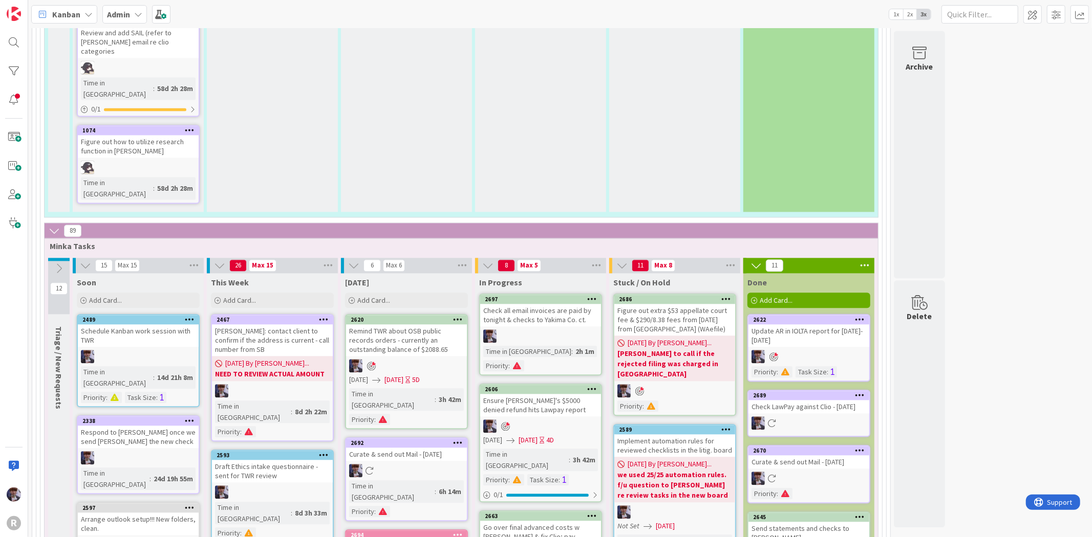
click at [316, 277] on div "This Week" at bounding box center [272, 282] width 123 height 10
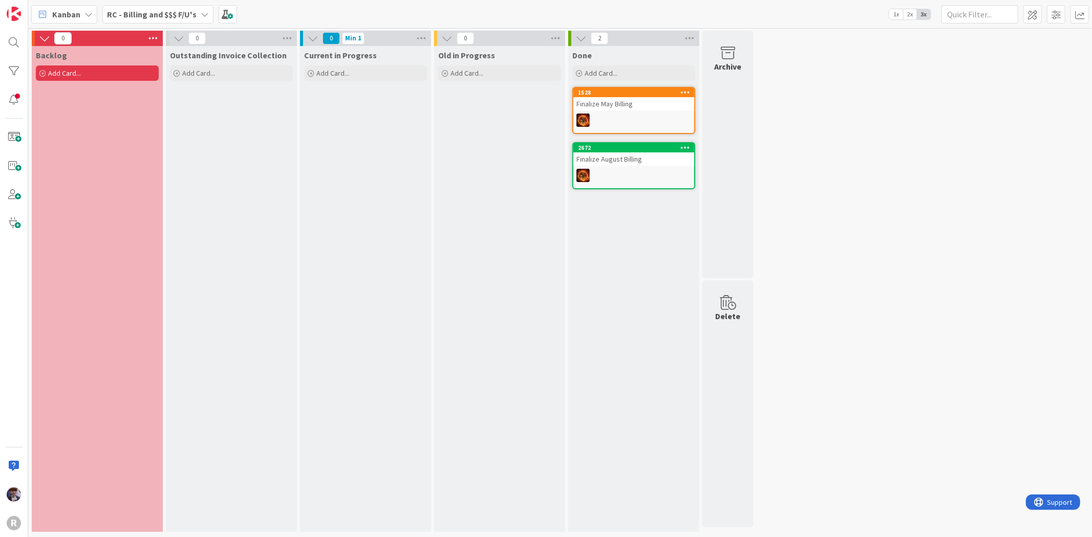
click at [401, 154] on div "Current in Progress Add Card..." at bounding box center [365, 289] width 131 height 486
